Goal: Information Seeking & Learning: Learn about a topic

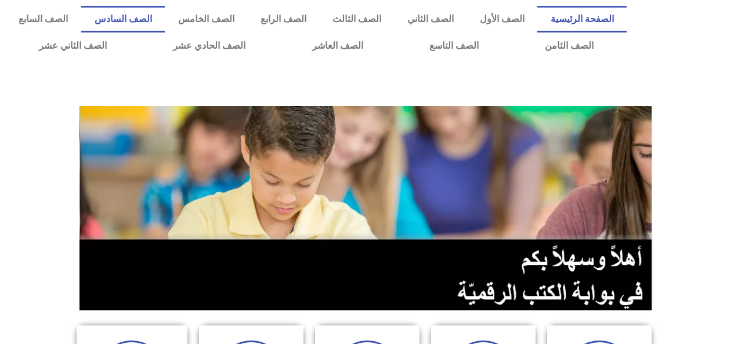
click at [165, 19] on link "الصف السادس" at bounding box center [123, 19] width 84 height 27
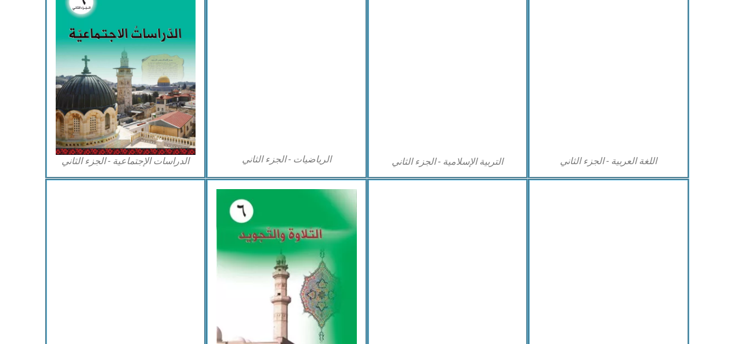
scroll to position [603, 0]
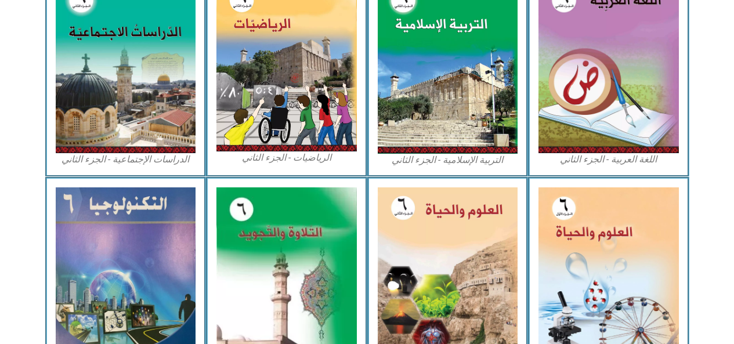
click at [569, 232] on img at bounding box center [608, 272] width 140 height 171
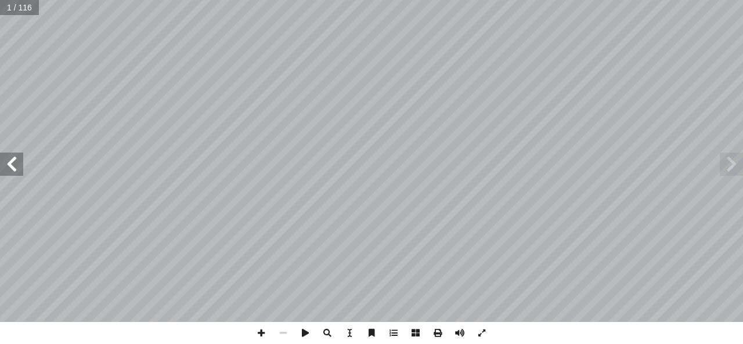
click at [11, 156] on span at bounding box center [11, 164] width 23 height 23
click at [11, 158] on span at bounding box center [11, 164] width 23 height 23
click at [11, 160] on span at bounding box center [11, 164] width 23 height 23
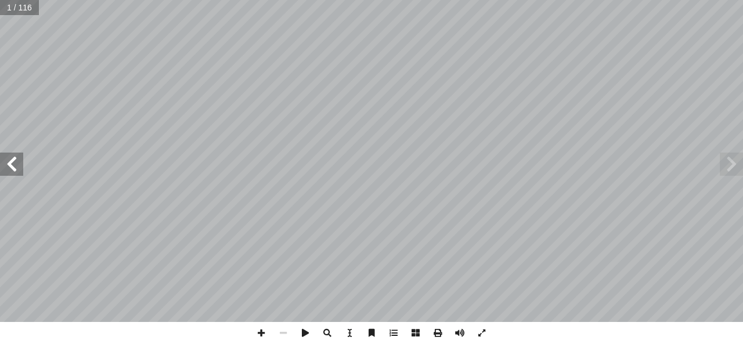
click at [11, 160] on span at bounding box center [11, 164] width 23 height 23
click at [12, 165] on span at bounding box center [11, 164] width 23 height 23
click at [11, 165] on span at bounding box center [11, 164] width 23 height 23
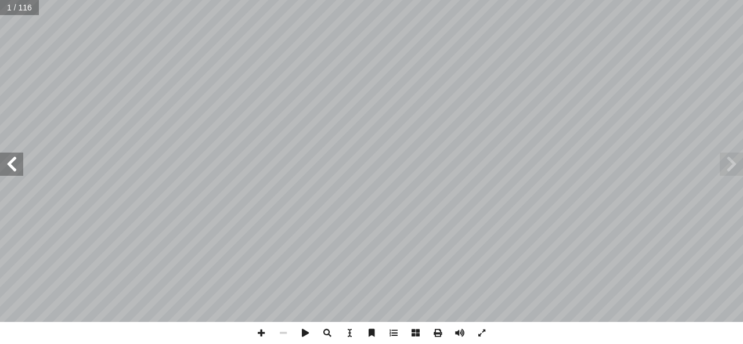
click at [11, 165] on span at bounding box center [11, 164] width 23 height 23
click at [13, 162] on span at bounding box center [11, 164] width 23 height 23
click at [13, 160] on span at bounding box center [11, 164] width 23 height 23
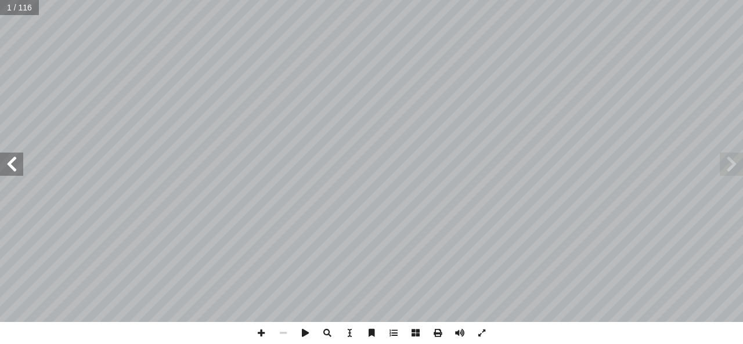
click at [13, 158] on span at bounding box center [11, 164] width 23 height 23
click at [9, 161] on span at bounding box center [11, 164] width 23 height 23
click at [8, 160] on span at bounding box center [11, 164] width 23 height 23
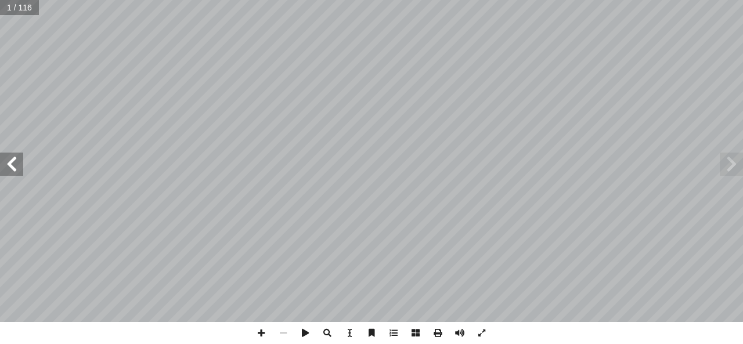
click at [8, 161] on span at bounding box center [11, 164] width 23 height 23
click at [5, 154] on span at bounding box center [11, 164] width 23 height 23
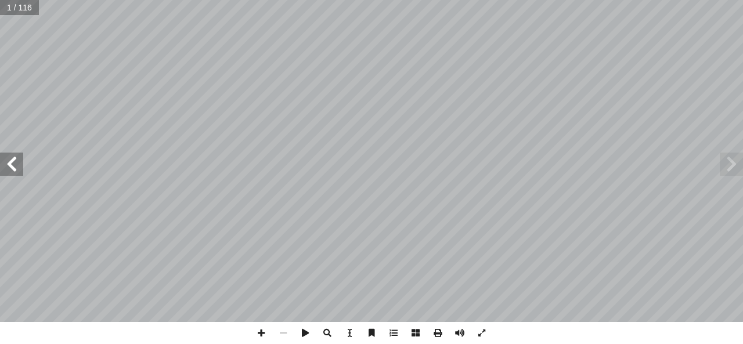
click at [3, 153] on span at bounding box center [11, 164] width 23 height 23
click at [4, 153] on span at bounding box center [11, 164] width 23 height 23
click at [8, 160] on span at bounding box center [11, 164] width 23 height 23
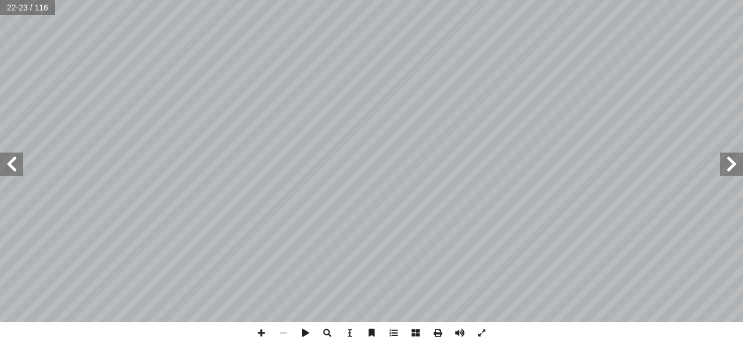
click at [9, 160] on span at bounding box center [11, 164] width 23 height 23
click at [12, 162] on span at bounding box center [11, 164] width 23 height 23
click at [9, 162] on span at bounding box center [11, 164] width 23 height 23
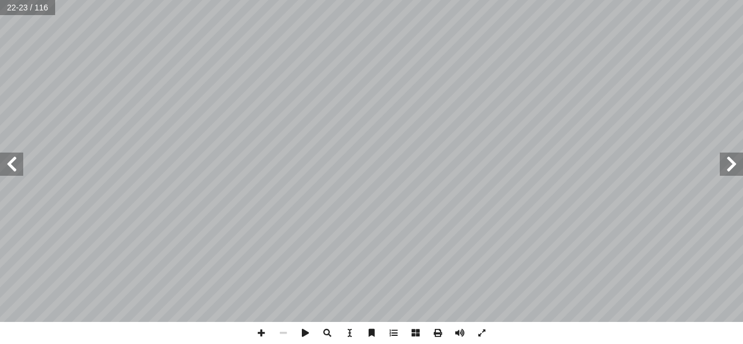
click at [9, 162] on span at bounding box center [11, 164] width 23 height 23
click at [8, 160] on span at bounding box center [11, 164] width 23 height 23
click at [10, 162] on span at bounding box center [11, 164] width 23 height 23
click at [8, 160] on span at bounding box center [11, 164] width 23 height 23
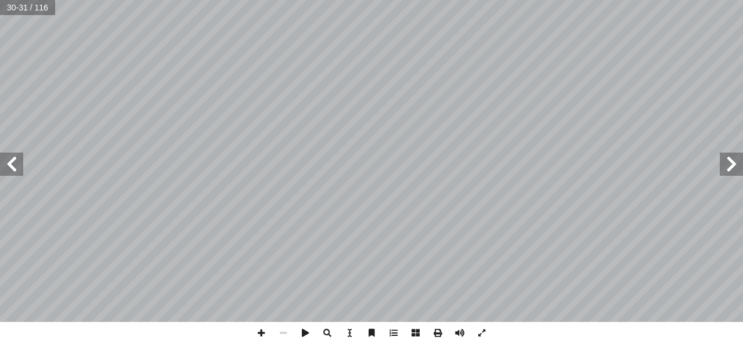
click at [10, 160] on span at bounding box center [11, 164] width 23 height 23
click at [9, 157] on span at bounding box center [11, 164] width 23 height 23
click at [8, 156] on span at bounding box center [11, 164] width 23 height 23
click at [9, 156] on span at bounding box center [11, 164] width 23 height 23
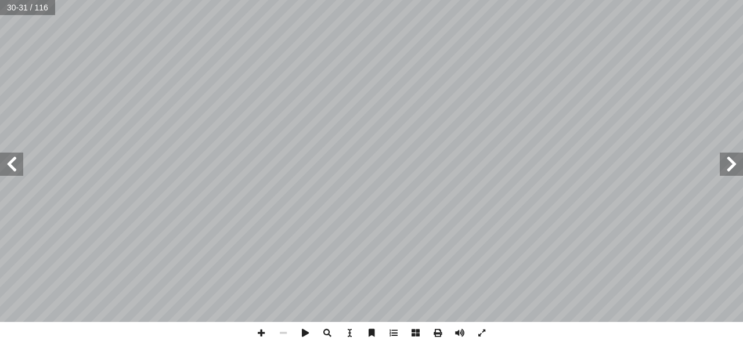
click at [10, 160] on span at bounding box center [11, 164] width 23 height 23
click at [10, 162] on span at bounding box center [11, 164] width 23 height 23
click at [9, 162] on span at bounding box center [11, 164] width 23 height 23
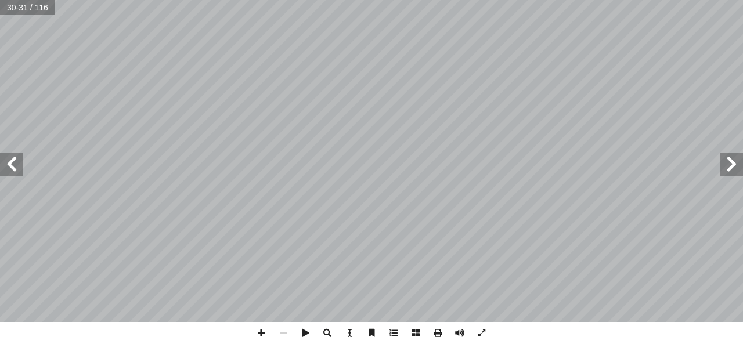
click at [6, 161] on span at bounding box center [11, 164] width 23 height 23
click at [13, 169] on span at bounding box center [11, 164] width 23 height 23
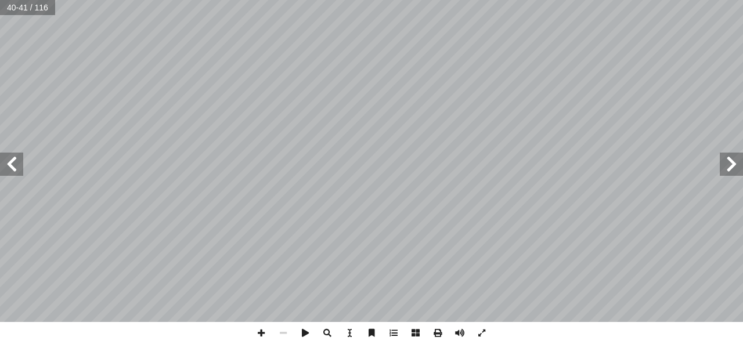
click at [8, 165] on span at bounding box center [11, 164] width 23 height 23
click at [12, 162] on span at bounding box center [11, 164] width 23 height 23
click at [20, 162] on span at bounding box center [11, 164] width 23 height 23
